Goal: Find specific page/section: Find specific page/section

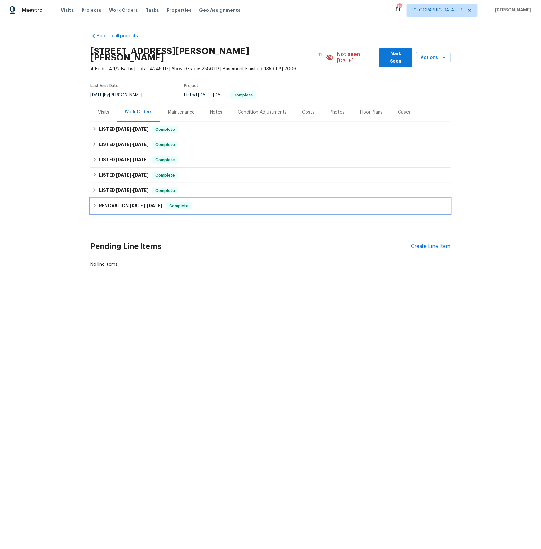
click at [157, 203] on span "[DATE]" at bounding box center [154, 205] width 15 height 4
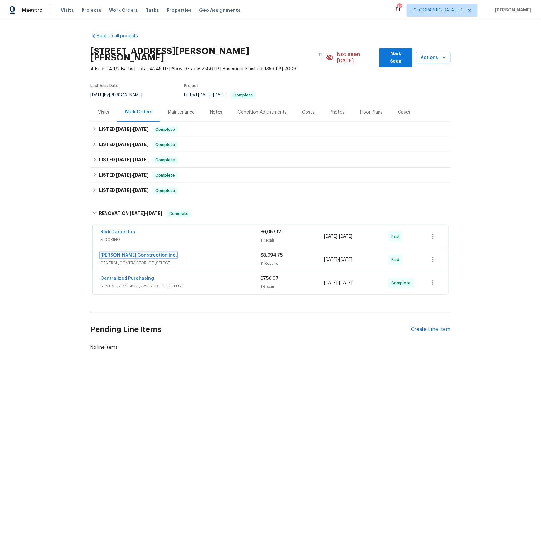
click at [129, 253] on link "[PERSON_NAME] Construction Inc." at bounding box center [138, 255] width 76 height 4
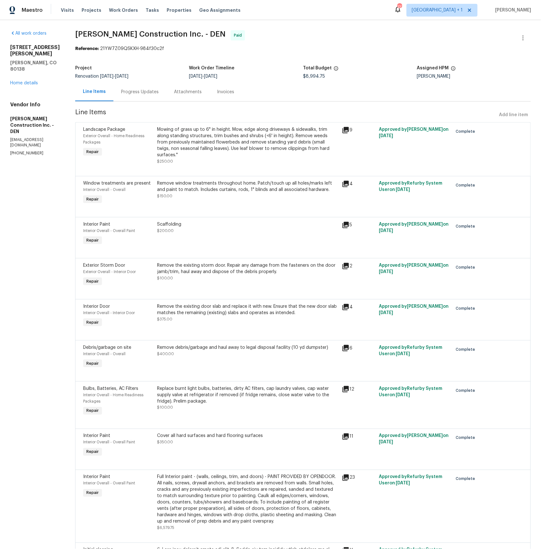
drag, startPoint x: 153, startPoint y: 93, endPoint x: 157, endPoint y: 98, distance: 6.6
click at [153, 93] on div "Progress Updates" at bounding box center [140, 92] width 38 height 6
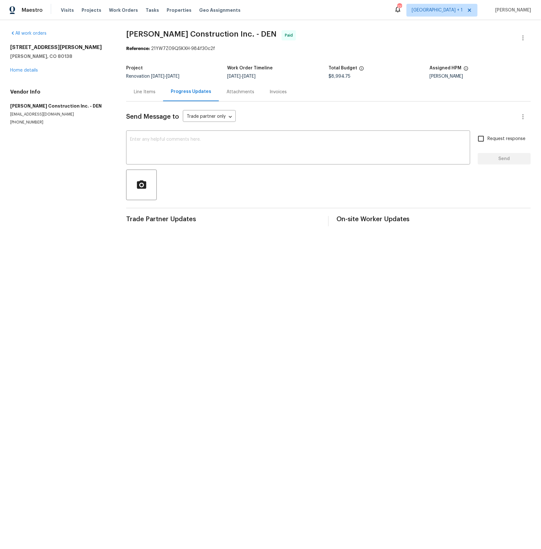
drag, startPoint x: 137, startPoint y: 91, endPoint x: 149, endPoint y: 93, distance: 11.9
click at [137, 91] on div "Line Items" at bounding box center [145, 92] width 22 height 6
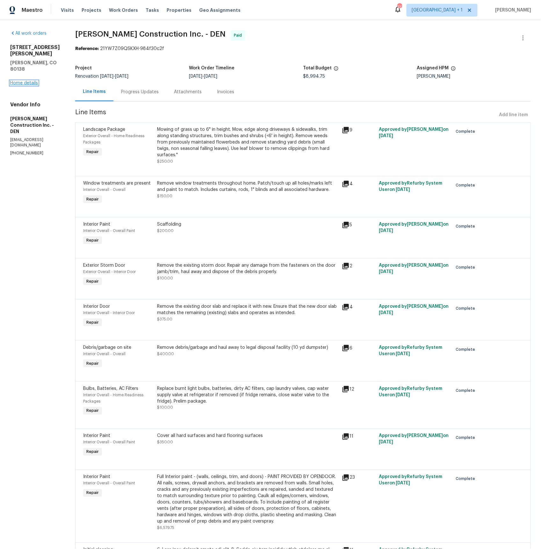
click at [32, 81] on link "Home details" at bounding box center [24, 83] width 28 height 4
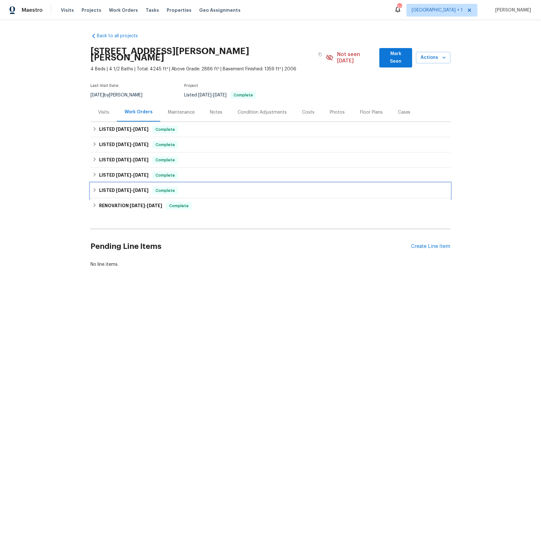
click at [133, 188] on span "[DATE] - [DATE]" at bounding box center [132, 190] width 32 height 4
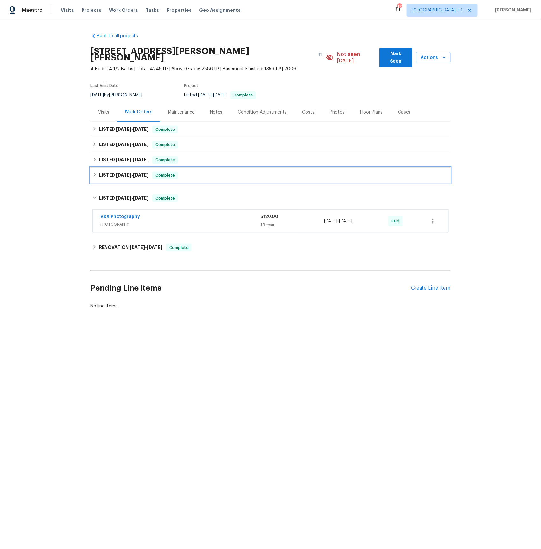
click at [139, 173] on span "[DATE]" at bounding box center [140, 175] width 15 height 4
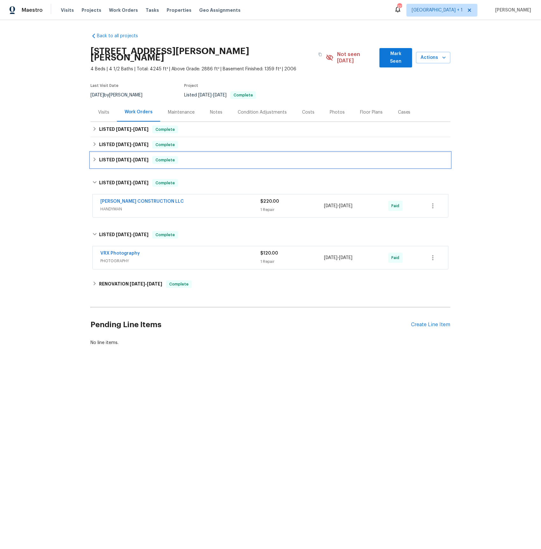
click at [116, 158] on span "[DATE]" at bounding box center [123, 160] width 15 height 4
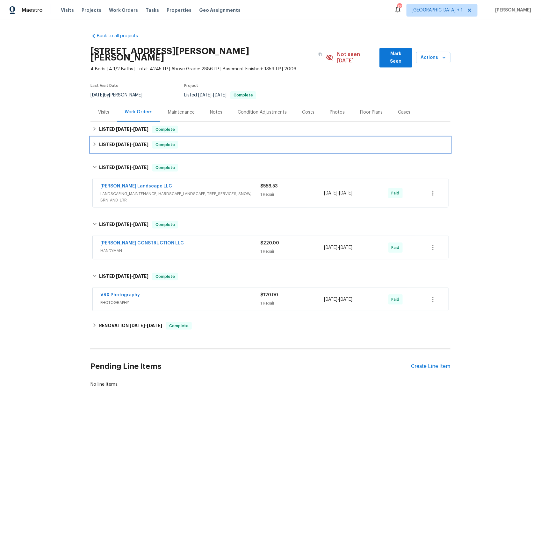
click at [127, 142] on span "[DATE]" at bounding box center [123, 144] width 15 height 4
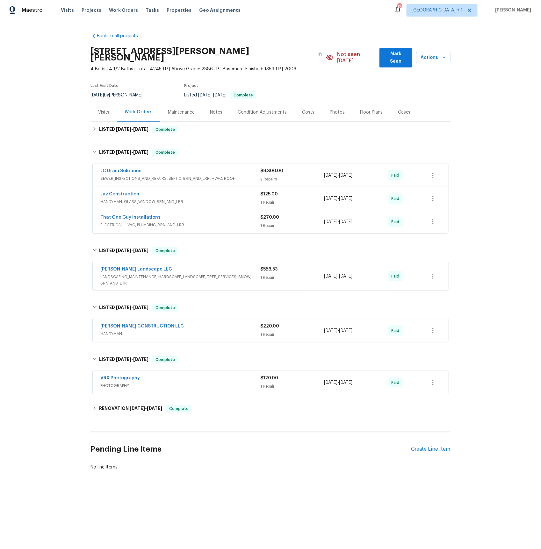
click at [144, 169] on div "JC Drain Solutions" at bounding box center [180, 172] width 160 height 8
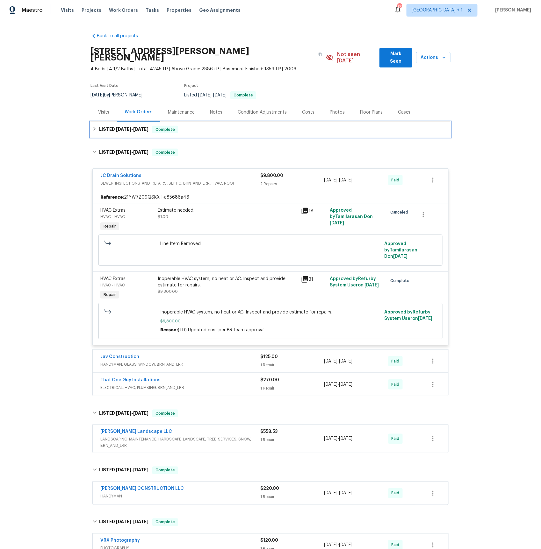
click at [125, 127] on span "[DATE]" at bounding box center [123, 129] width 15 height 4
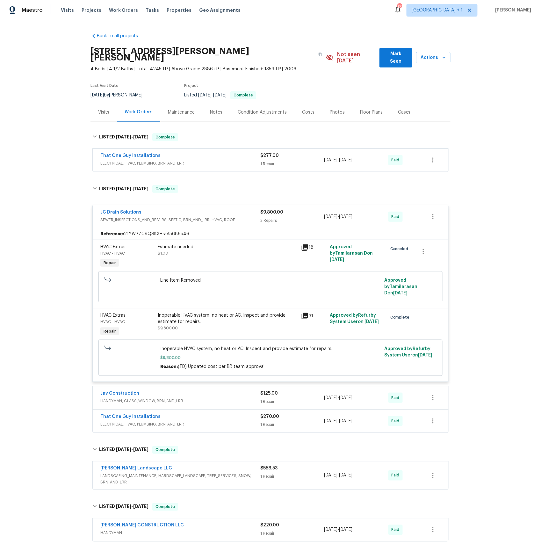
click at [125, 160] on span "ELECTRICAL, HVAC, PLUMBING, BRN_AND_LRR" at bounding box center [180, 163] width 160 height 6
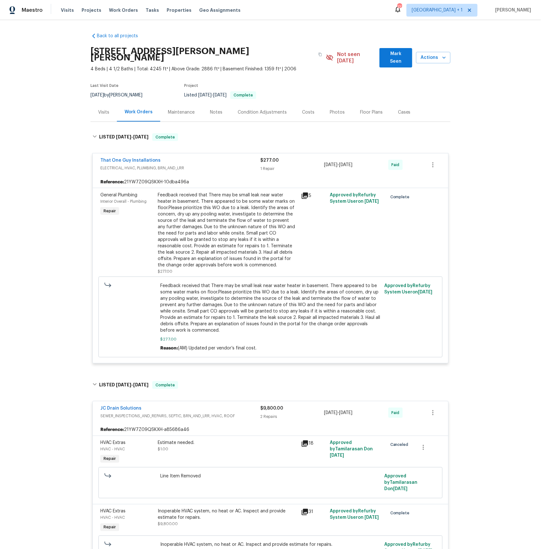
click at [305, 193] on icon at bounding box center [305, 196] width 6 height 6
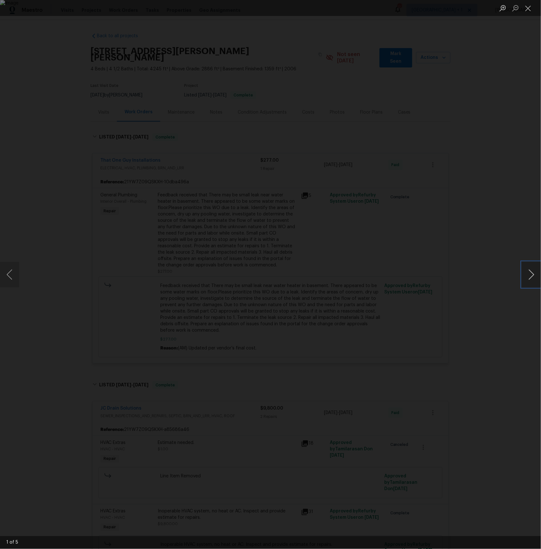
click at [530, 274] on button "Next image" at bounding box center [531, 274] width 19 height 25
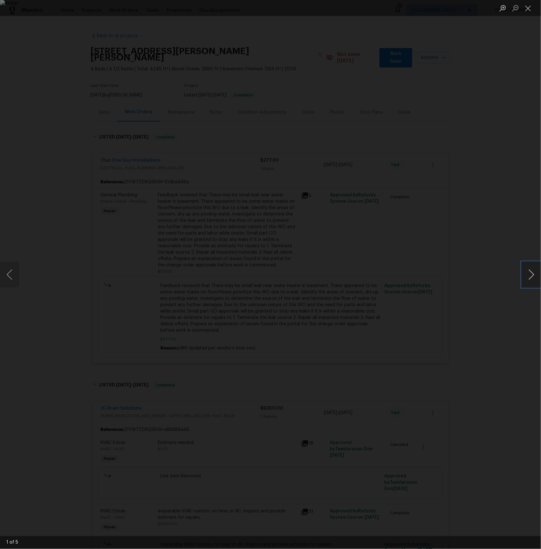
click at [530, 274] on button "Next image" at bounding box center [531, 274] width 19 height 25
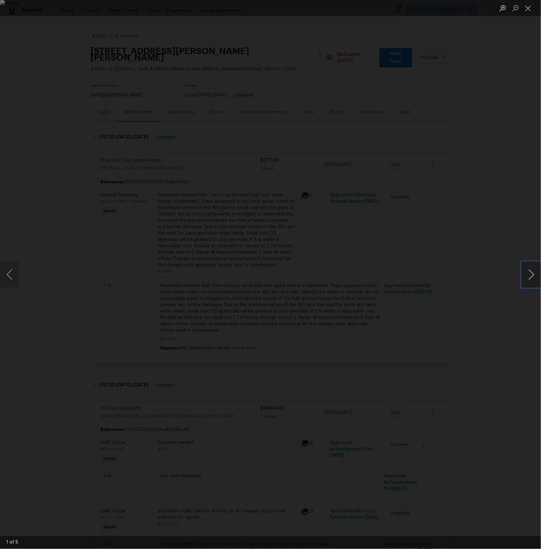
click at [530, 274] on button "Next image" at bounding box center [531, 274] width 19 height 25
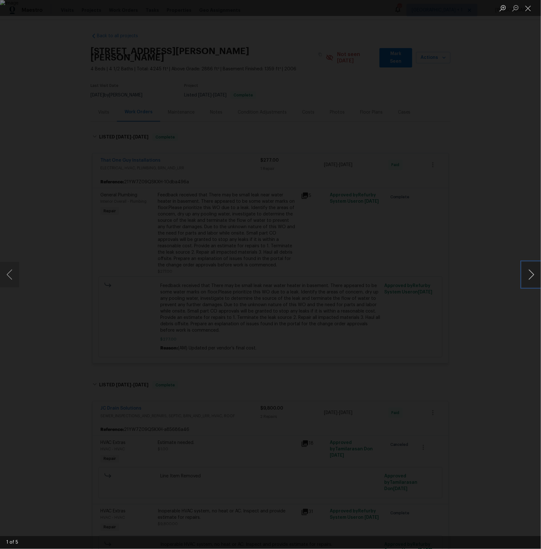
click at [530, 274] on button "Next image" at bounding box center [531, 274] width 19 height 25
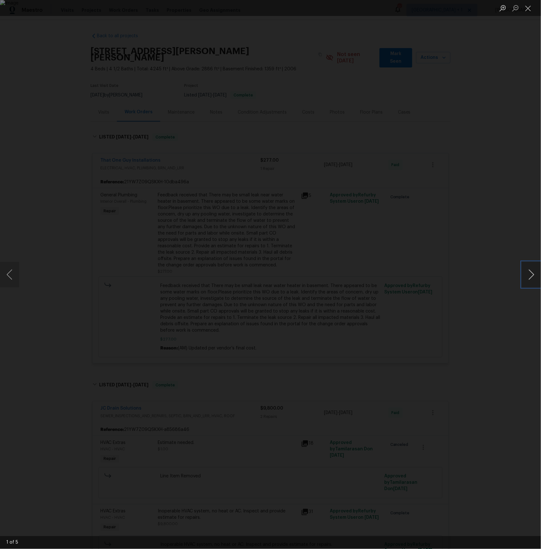
click at [530, 274] on button "Next image" at bounding box center [531, 274] width 19 height 25
click at [528, 10] on button "Close lightbox" at bounding box center [528, 8] width 13 height 11
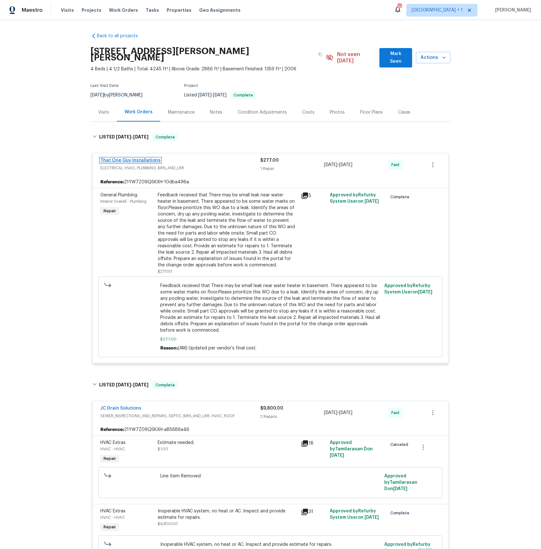
click at [119, 158] on link "That One Guy Installations" at bounding box center [130, 160] width 60 height 4
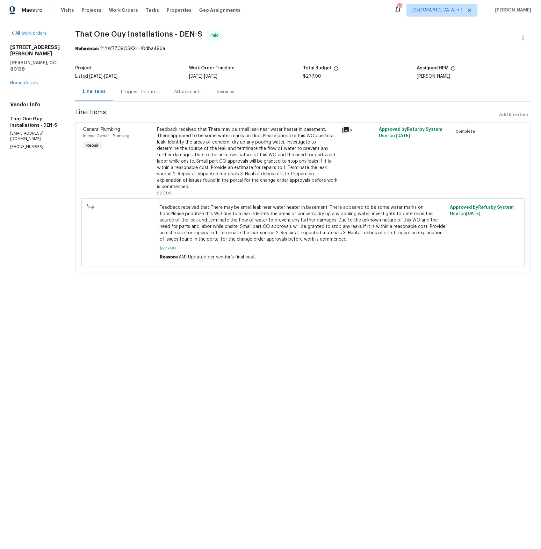
click at [217, 89] on div "Invoices" at bounding box center [225, 92] width 17 height 6
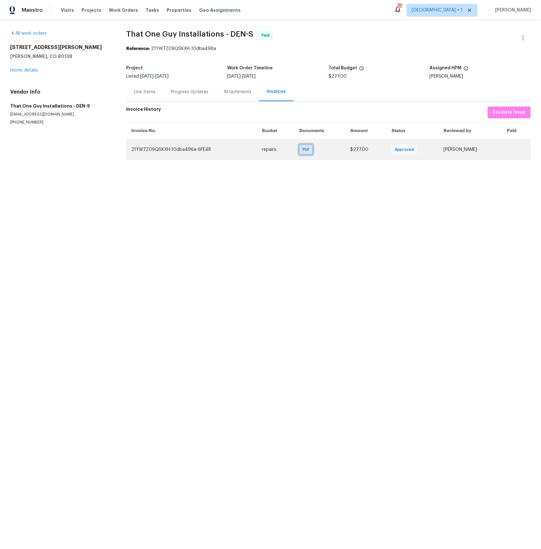
click at [303, 150] on span "PDF" at bounding box center [307, 149] width 9 height 6
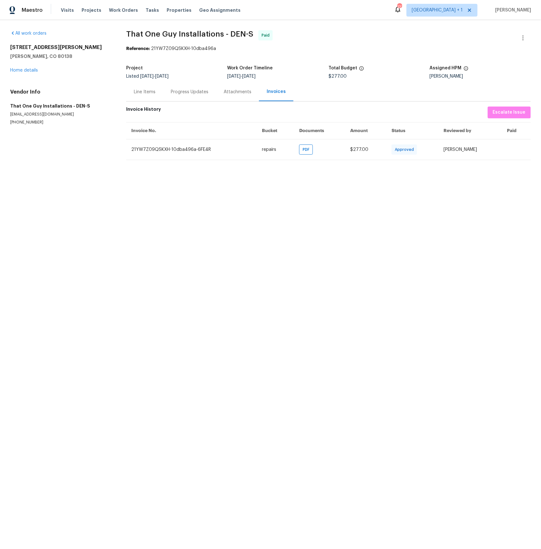
drag, startPoint x: 141, startPoint y: 89, endPoint x: 144, endPoint y: 93, distance: 5.0
click at [141, 89] on div "Line Items" at bounding box center [145, 92] width 22 height 6
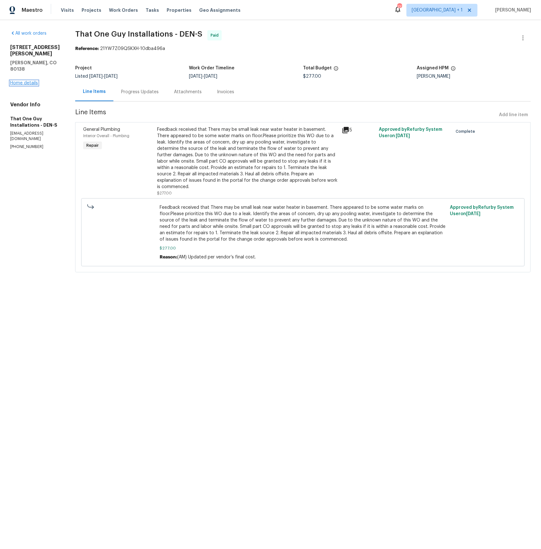
click at [30, 84] on link "Home details" at bounding box center [24, 83] width 28 height 4
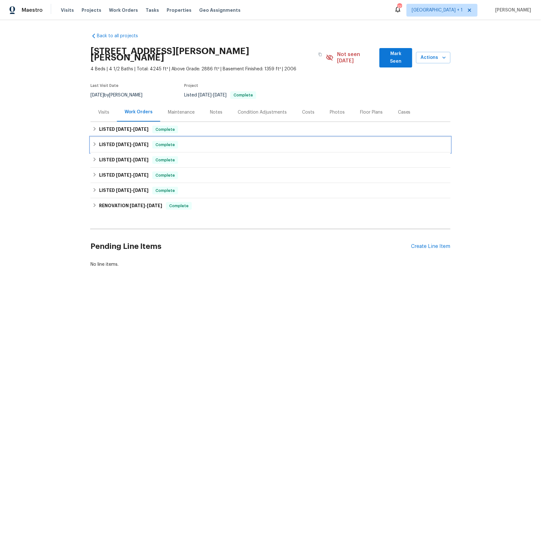
click at [132, 142] on span "[DATE] - [DATE]" at bounding box center [132, 144] width 32 height 4
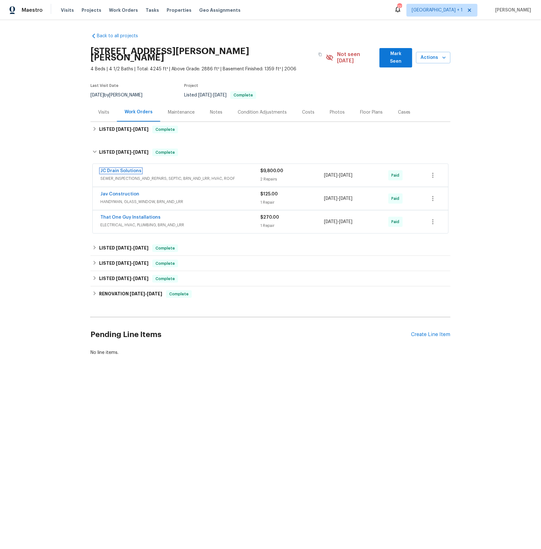
click at [126, 169] on link "JC Drain Solutions" at bounding box center [120, 171] width 41 height 4
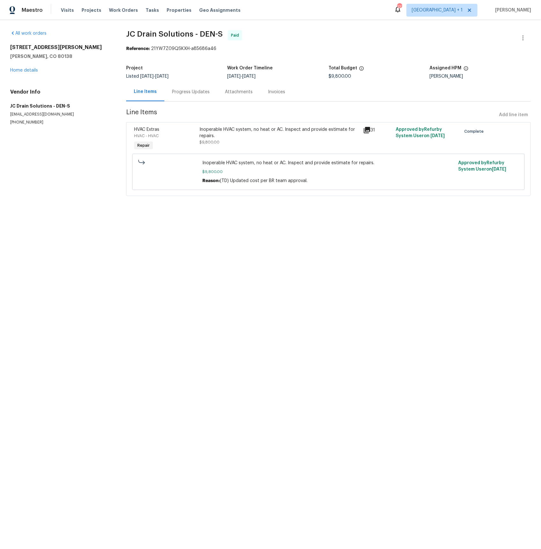
drag, startPoint x: 273, startPoint y: 93, endPoint x: 281, endPoint y: 99, distance: 9.7
click at [273, 93] on div "Invoices" at bounding box center [276, 92] width 17 height 6
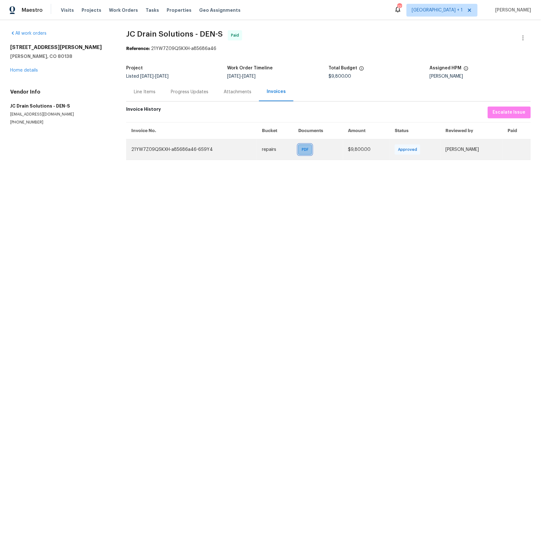
click at [302, 151] on span "PDF" at bounding box center [306, 149] width 9 height 6
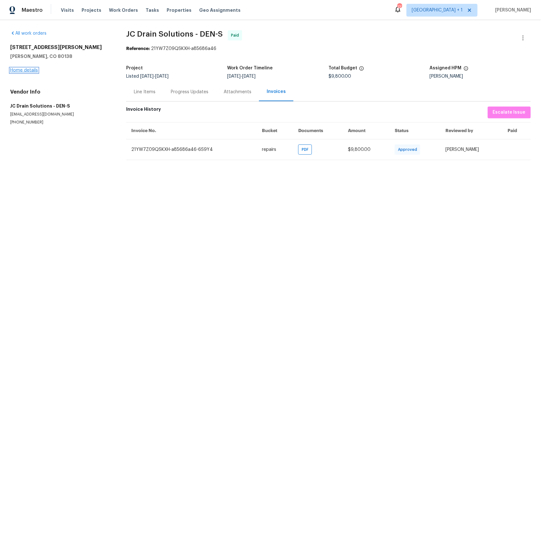
click at [20, 70] on link "Home details" at bounding box center [24, 70] width 28 height 4
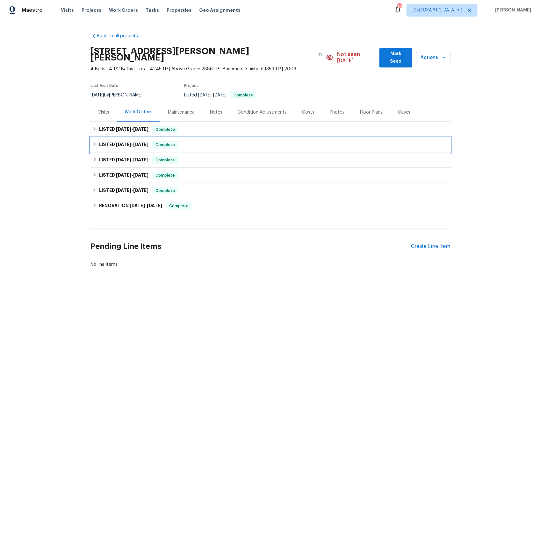
click at [127, 142] on span "[DATE]" at bounding box center [123, 144] width 15 height 4
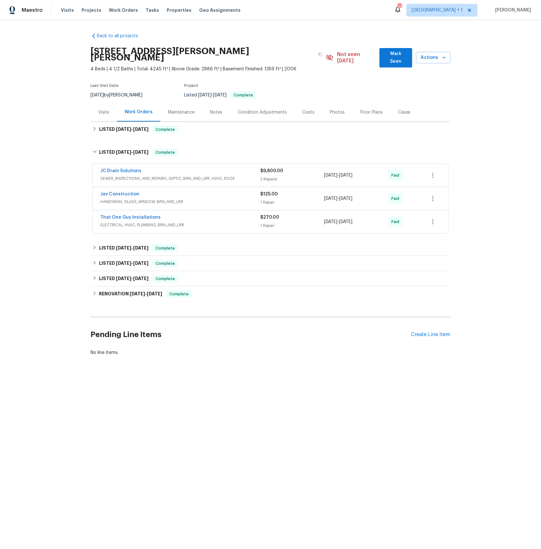
click at [120, 192] on div "Jav Construction HANDYMAN, GLASS_WINDOW, BRN_AND_LRR" at bounding box center [180, 198] width 160 height 14
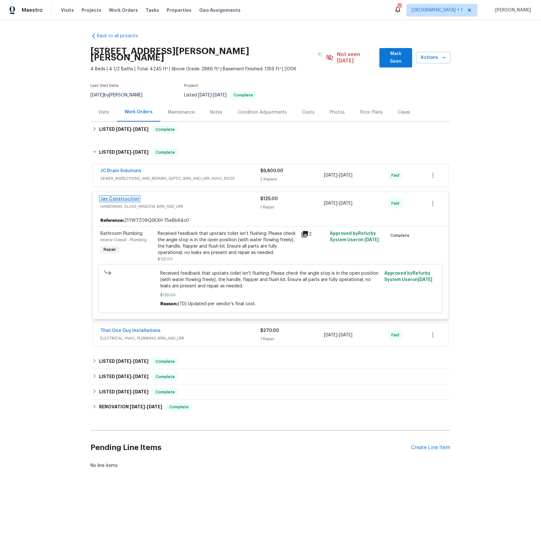
click at [115, 197] on link "Jav Construction" at bounding box center [119, 199] width 39 height 4
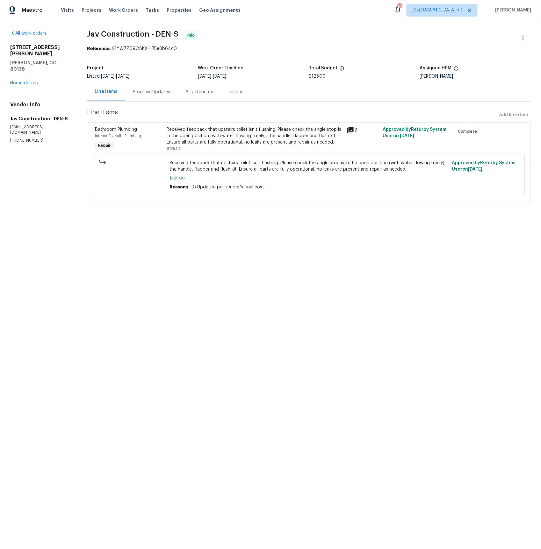
drag, startPoint x: 236, startPoint y: 91, endPoint x: 274, endPoint y: 100, distance: 38.5
click at [236, 91] on div "Invoices" at bounding box center [237, 92] width 17 height 6
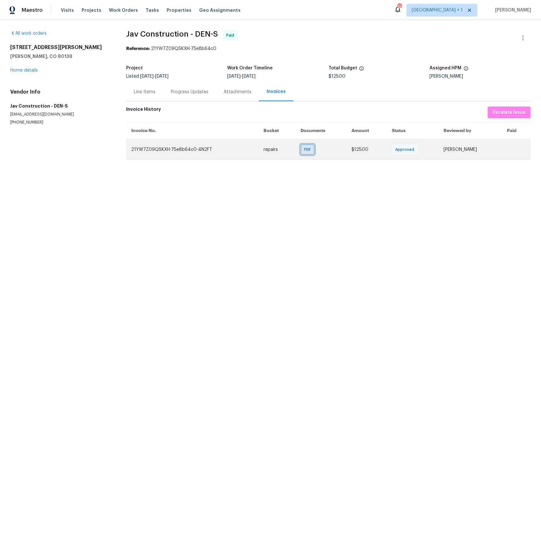
click at [304, 151] on span "PDF" at bounding box center [308, 149] width 9 height 6
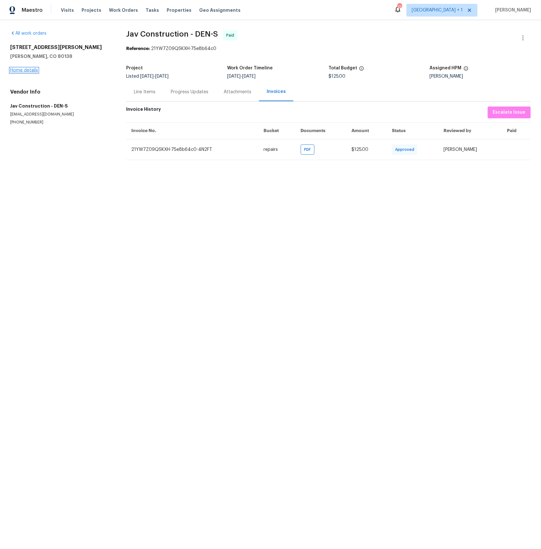
click at [22, 71] on link "Home details" at bounding box center [24, 70] width 28 height 4
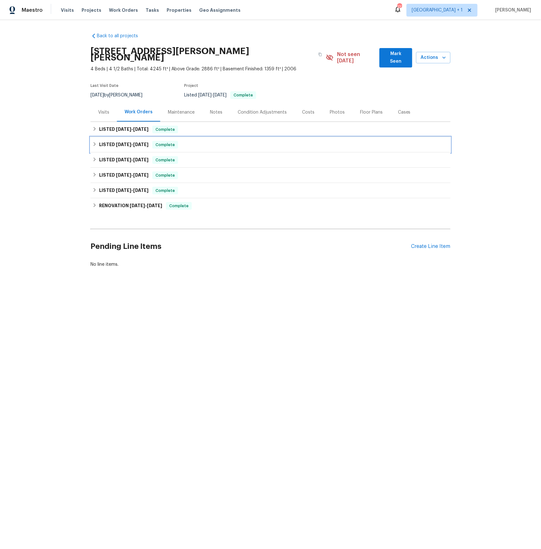
click at [116, 142] on span "[DATE]" at bounding box center [123, 144] width 15 height 4
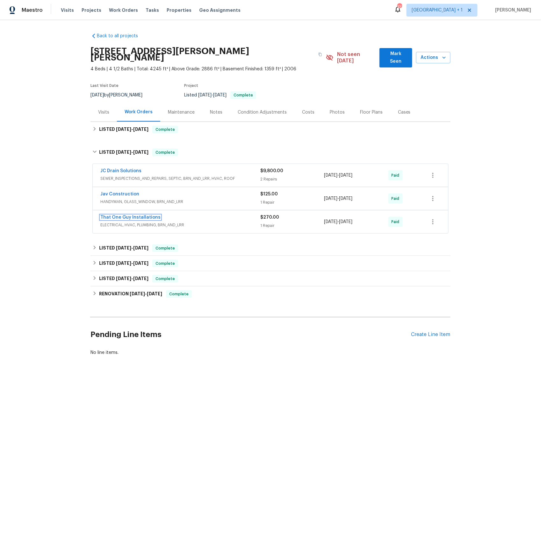
drag, startPoint x: 118, startPoint y: 210, endPoint x: 147, endPoint y: 193, distance: 34.2
click at [118, 215] on link "That One Guy Installations" at bounding box center [130, 217] width 60 height 4
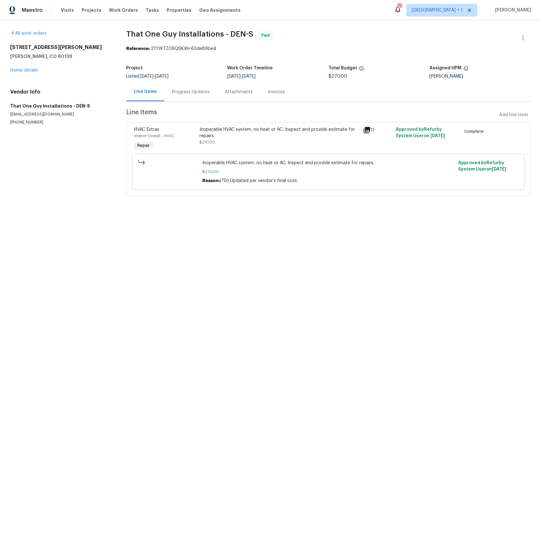
click at [203, 94] on div "Progress Updates" at bounding box center [191, 92] width 38 height 6
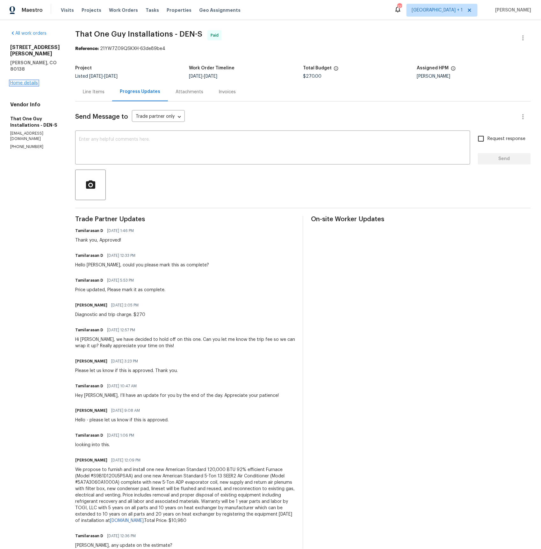
click at [27, 82] on link "Home details" at bounding box center [24, 83] width 28 height 4
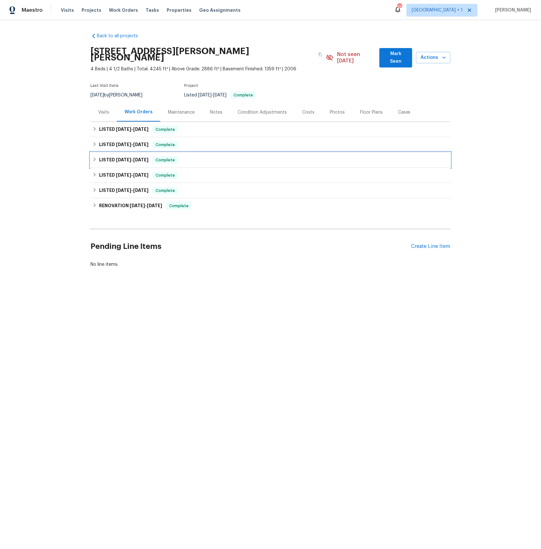
click at [132, 153] on div "LISTED [DATE] - [DATE] Complete" at bounding box center [270, 160] width 360 height 15
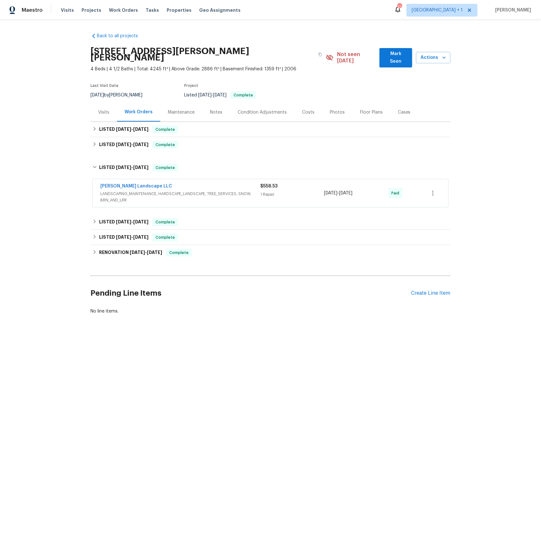
click at [124, 183] on span "[PERSON_NAME] Landscape LLC" at bounding box center [136, 186] width 72 height 6
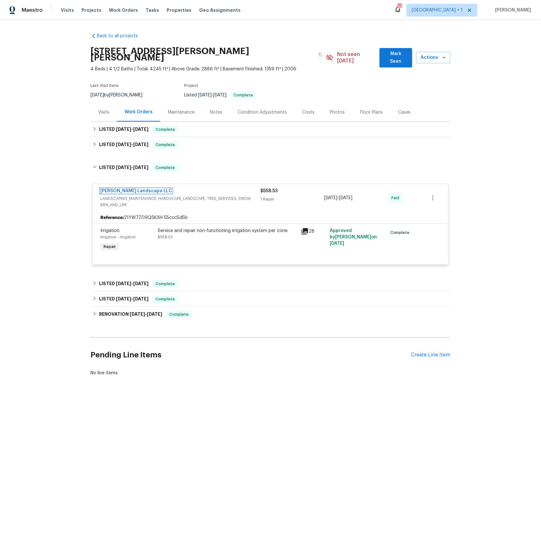
click at [122, 189] on link "[PERSON_NAME] Landscape LLC" at bounding box center [136, 191] width 72 height 4
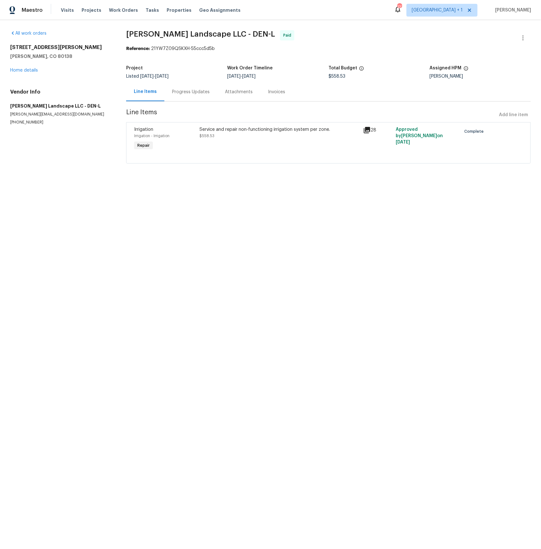
click at [274, 94] on div "Invoices" at bounding box center [276, 92] width 17 height 6
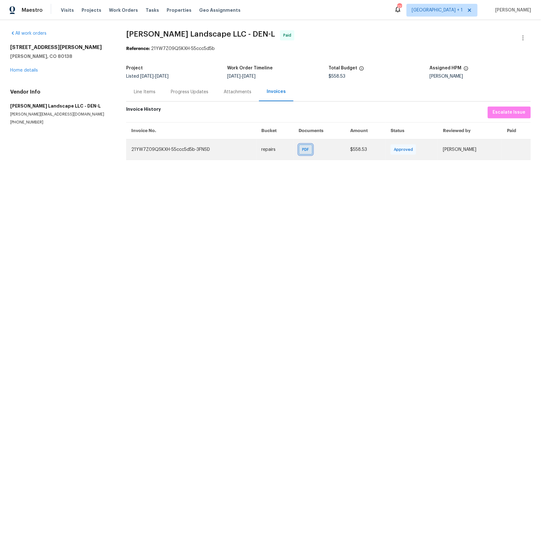
click at [302, 149] on span "PDF" at bounding box center [306, 149] width 9 height 6
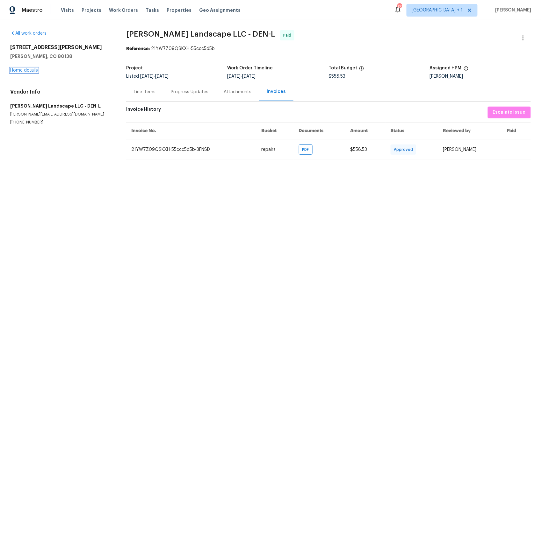
click at [25, 71] on link "Home details" at bounding box center [24, 70] width 28 height 4
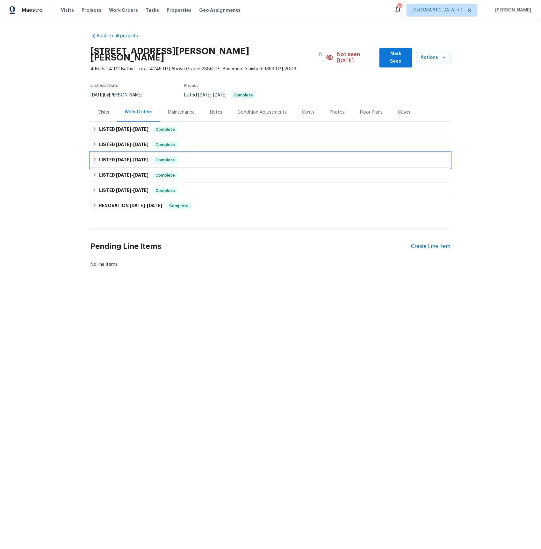
drag, startPoint x: 130, startPoint y: 154, endPoint x: 129, endPoint y: 167, distance: 13.4
click at [130, 158] on span "[DATE]" at bounding box center [123, 160] width 15 height 4
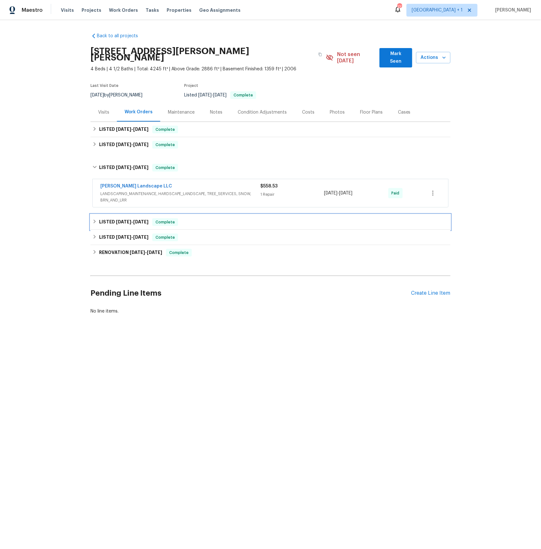
click at [123, 220] on span "[DATE]" at bounding box center [123, 222] width 15 height 4
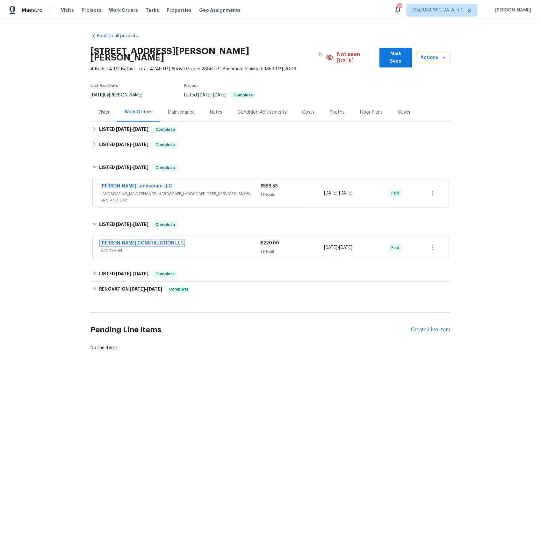
click at [119, 241] on link "[PERSON_NAME] CONSTRUCTION LLC" at bounding box center [141, 243] width 83 height 4
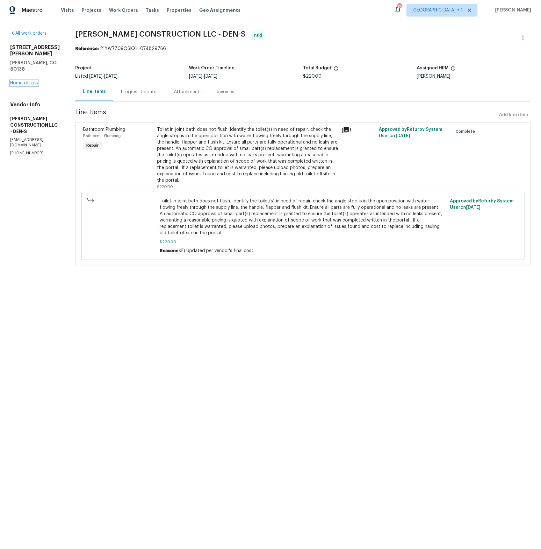
click at [16, 81] on link "Home details" at bounding box center [24, 83] width 28 height 4
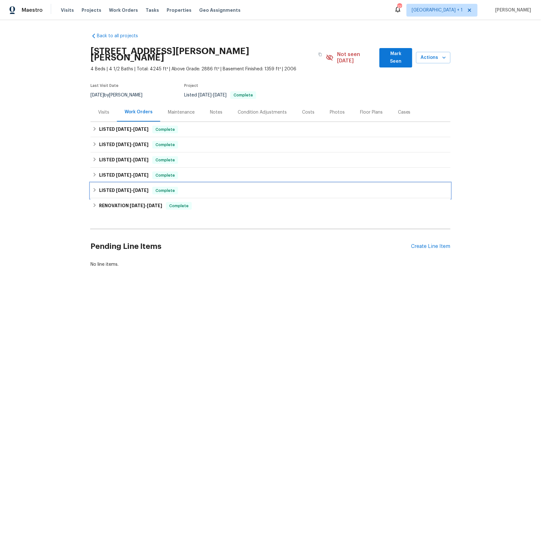
click at [124, 188] on span "[DATE]" at bounding box center [123, 190] width 15 height 4
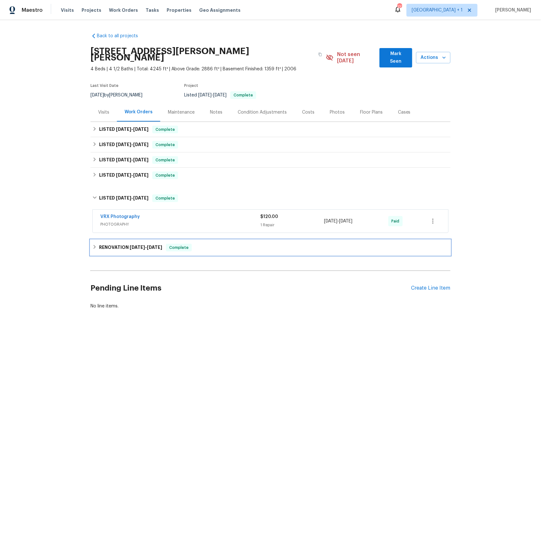
click at [137, 245] on span "[DATE]" at bounding box center [137, 247] width 15 height 4
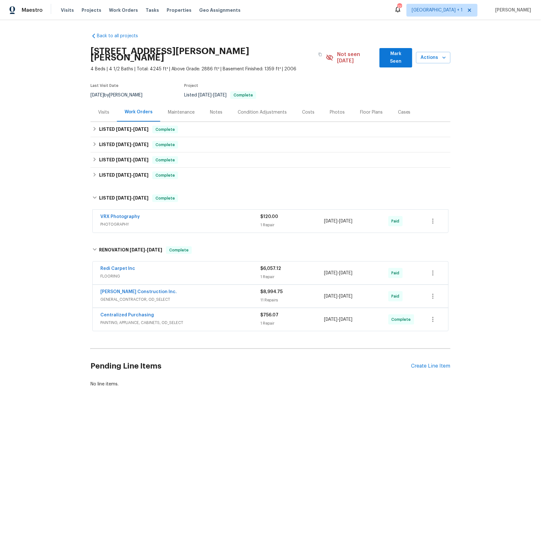
click at [119, 266] on span "Redi Carpet Inc" at bounding box center [117, 269] width 35 height 6
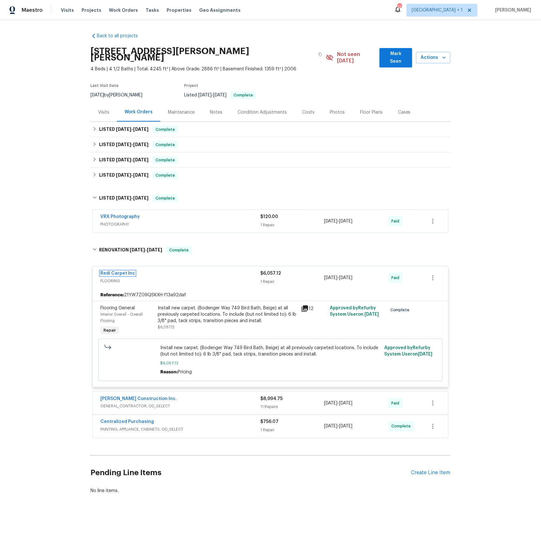
click at [117, 271] on link "Redi Carpet Inc" at bounding box center [117, 273] width 35 height 4
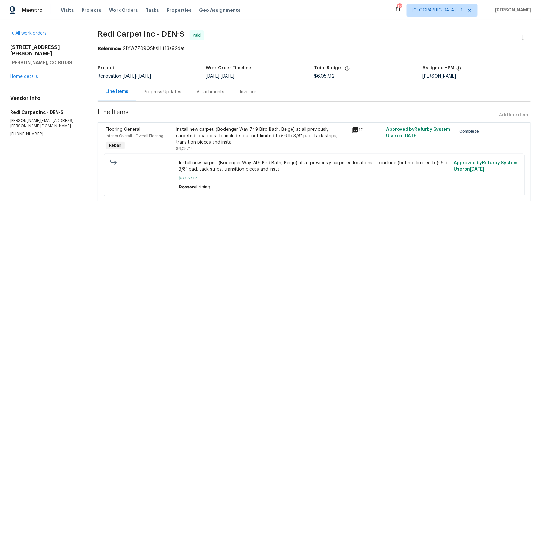
click at [247, 90] on div "Invoices" at bounding box center [247, 92] width 17 height 6
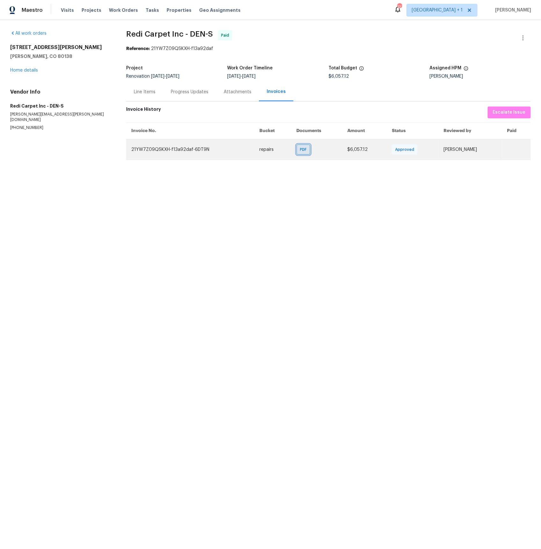
click at [300, 151] on span "PDF" at bounding box center [304, 149] width 9 height 6
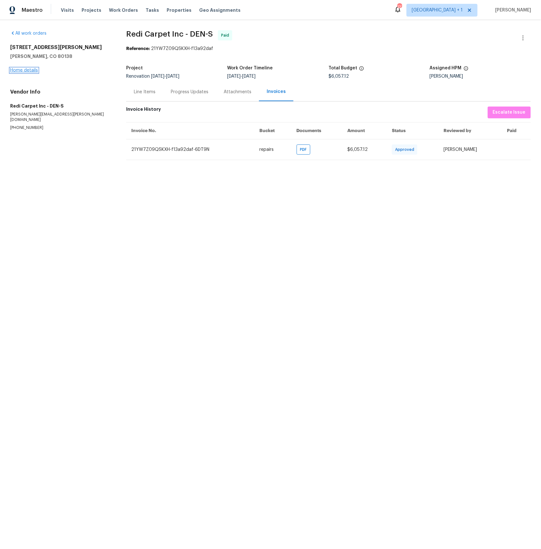
click at [28, 70] on link "Home details" at bounding box center [24, 70] width 28 height 4
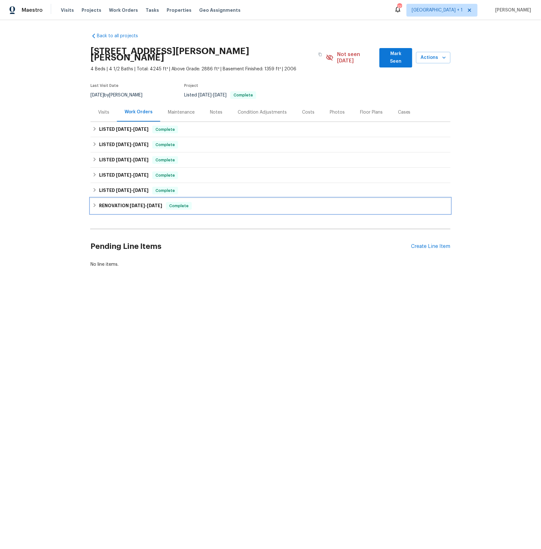
click at [109, 202] on h6 "RENOVATION [DATE] - [DATE]" at bounding box center [130, 206] width 63 height 8
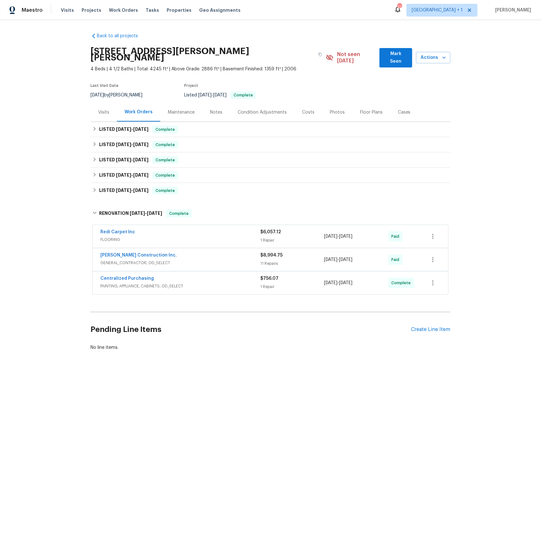
click at [116, 253] on div "[PERSON_NAME] Construction Inc." at bounding box center [180, 256] width 160 height 8
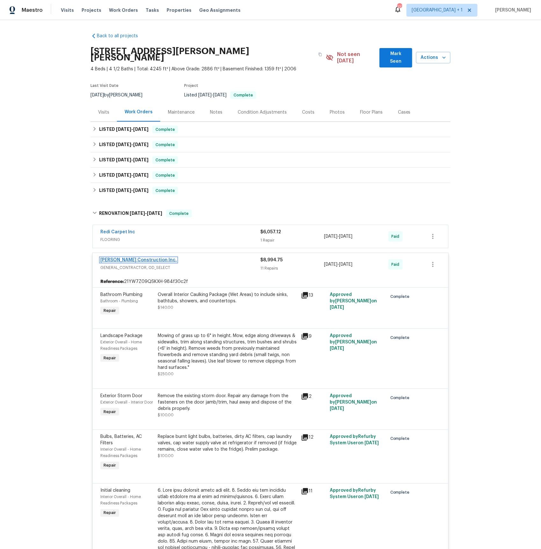
click at [116, 258] on link "[PERSON_NAME] Construction Inc." at bounding box center [138, 260] width 76 height 4
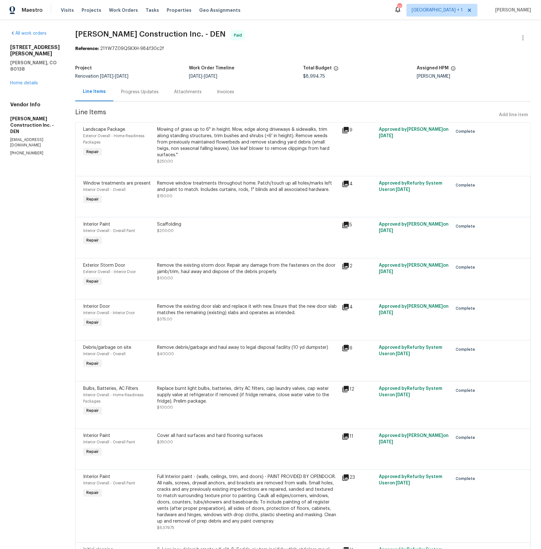
click at [230, 91] on div "Invoices" at bounding box center [225, 92] width 17 height 6
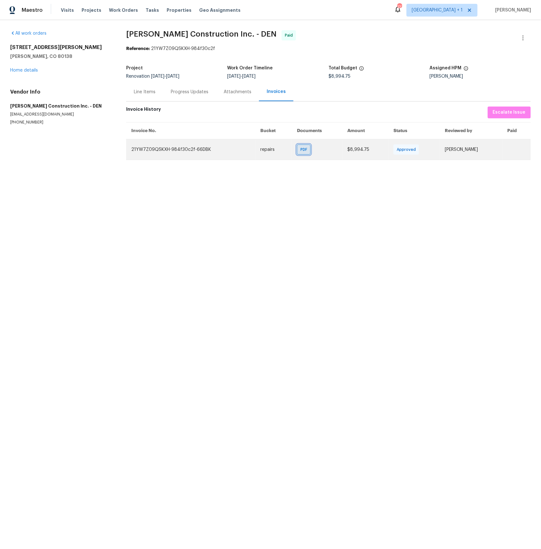
click at [300, 149] on span "PDF" at bounding box center [304, 149] width 9 height 6
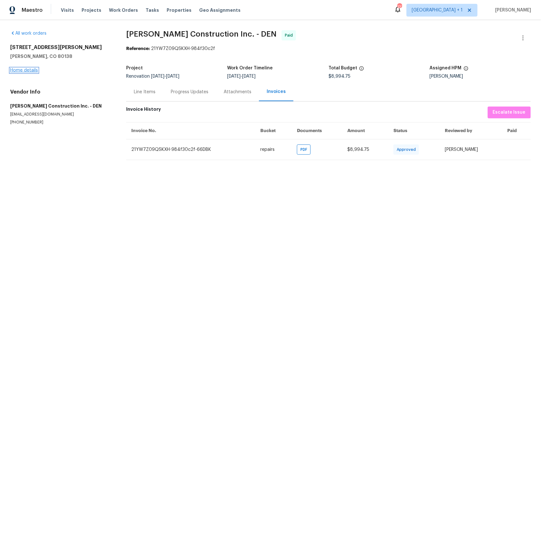
click at [18, 69] on link "Home details" at bounding box center [24, 70] width 28 height 4
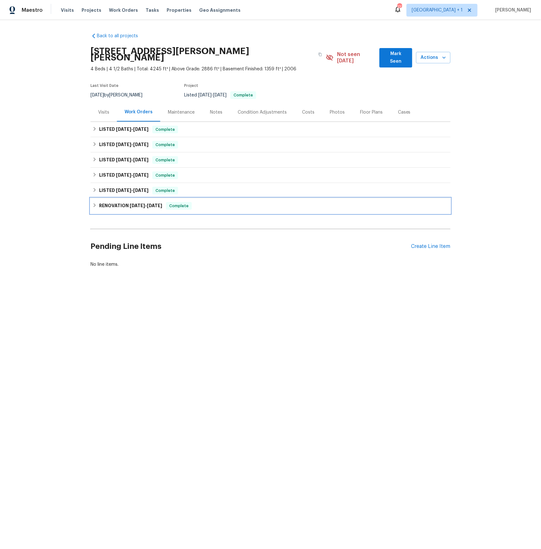
drag, startPoint x: 126, startPoint y: 198, endPoint x: 141, endPoint y: 225, distance: 31.1
click at [125, 202] on h6 "RENOVATION [DATE] - [DATE]" at bounding box center [130, 206] width 63 height 8
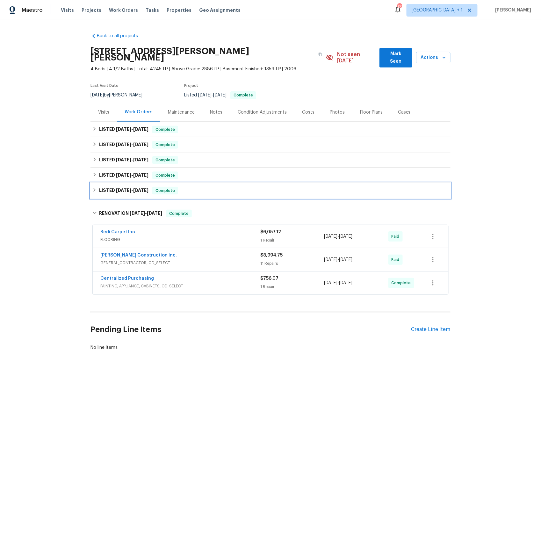
drag, startPoint x: 128, startPoint y: 187, endPoint x: 128, endPoint y: 182, distance: 4.8
click at [127, 187] on h6 "LISTED [DATE] - [DATE]" at bounding box center [123, 191] width 49 height 8
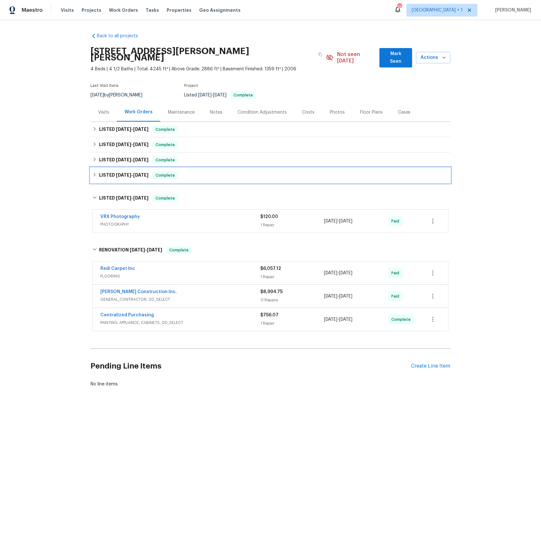
click at [126, 173] on span "[DATE]" at bounding box center [123, 175] width 15 height 4
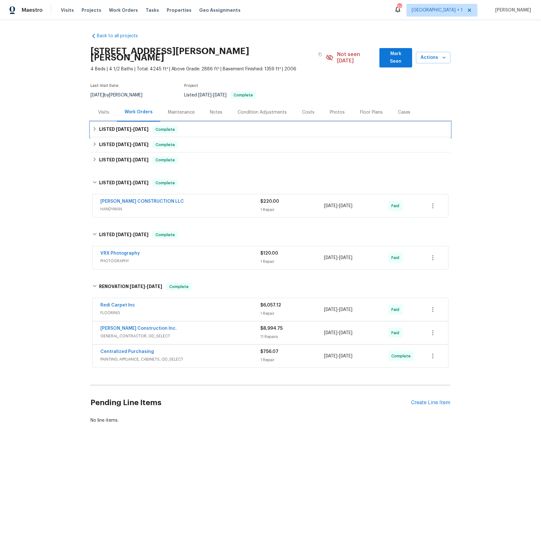
click at [128, 127] on span "[DATE]" at bounding box center [123, 129] width 15 height 4
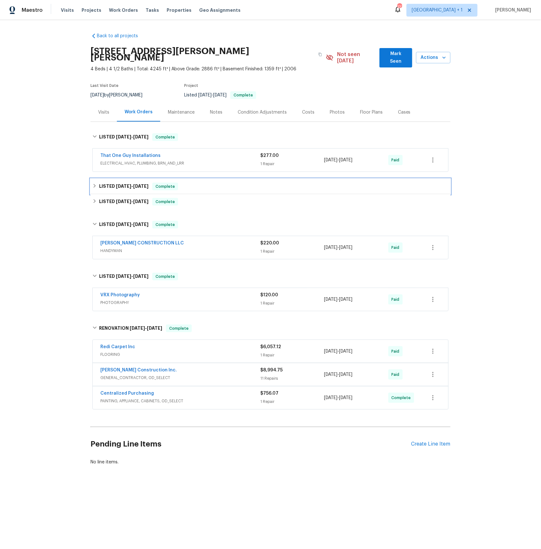
click at [121, 184] on span "[DATE]" at bounding box center [123, 186] width 15 height 4
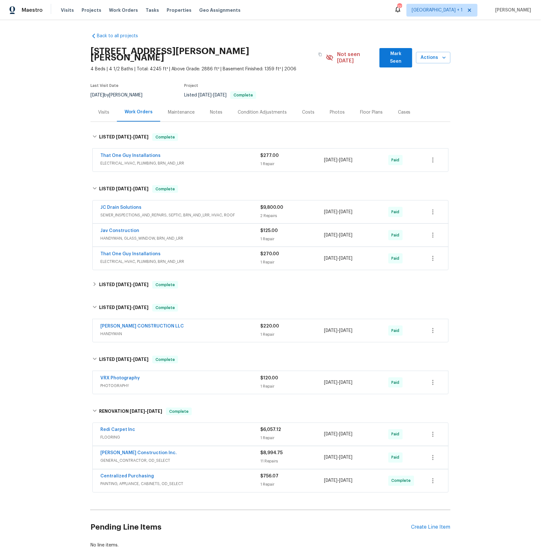
click at [118, 235] on span "HANDYMAN, GLASS_WINDOW, BRN_AND_LRR" at bounding box center [180, 238] width 160 height 6
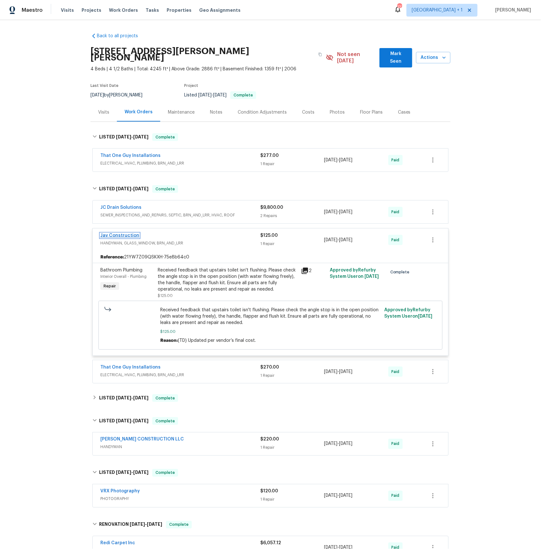
click at [118, 233] on link "Jav Construction" at bounding box center [119, 235] width 39 height 4
